Goal: Transaction & Acquisition: Subscribe to service/newsletter

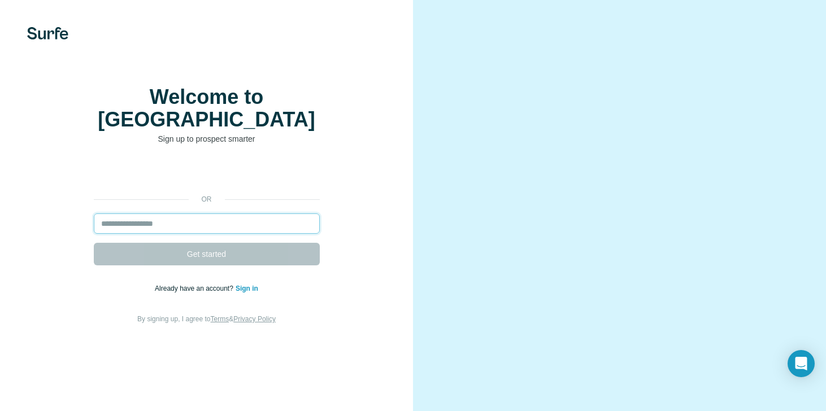
click at [196, 232] on input "email" at bounding box center [207, 224] width 226 height 20
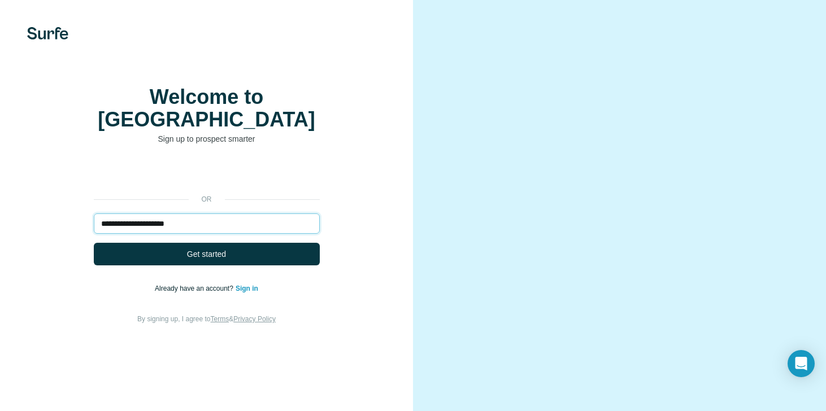
type input "**********"
click at [94, 243] on button "Get started" at bounding box center [207, 254] width 226 height 23
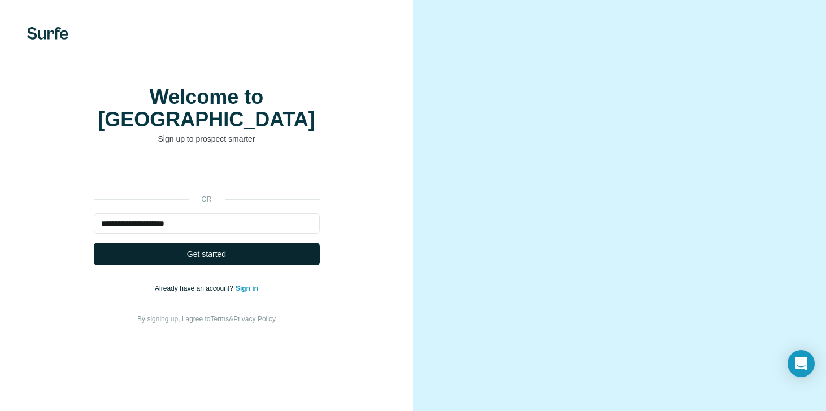
click at [245, 259] on button "Get started" at bounding box center [207, 254] width 226 height 23
